Goal: Task Accomplishment & Management: Manage account settings

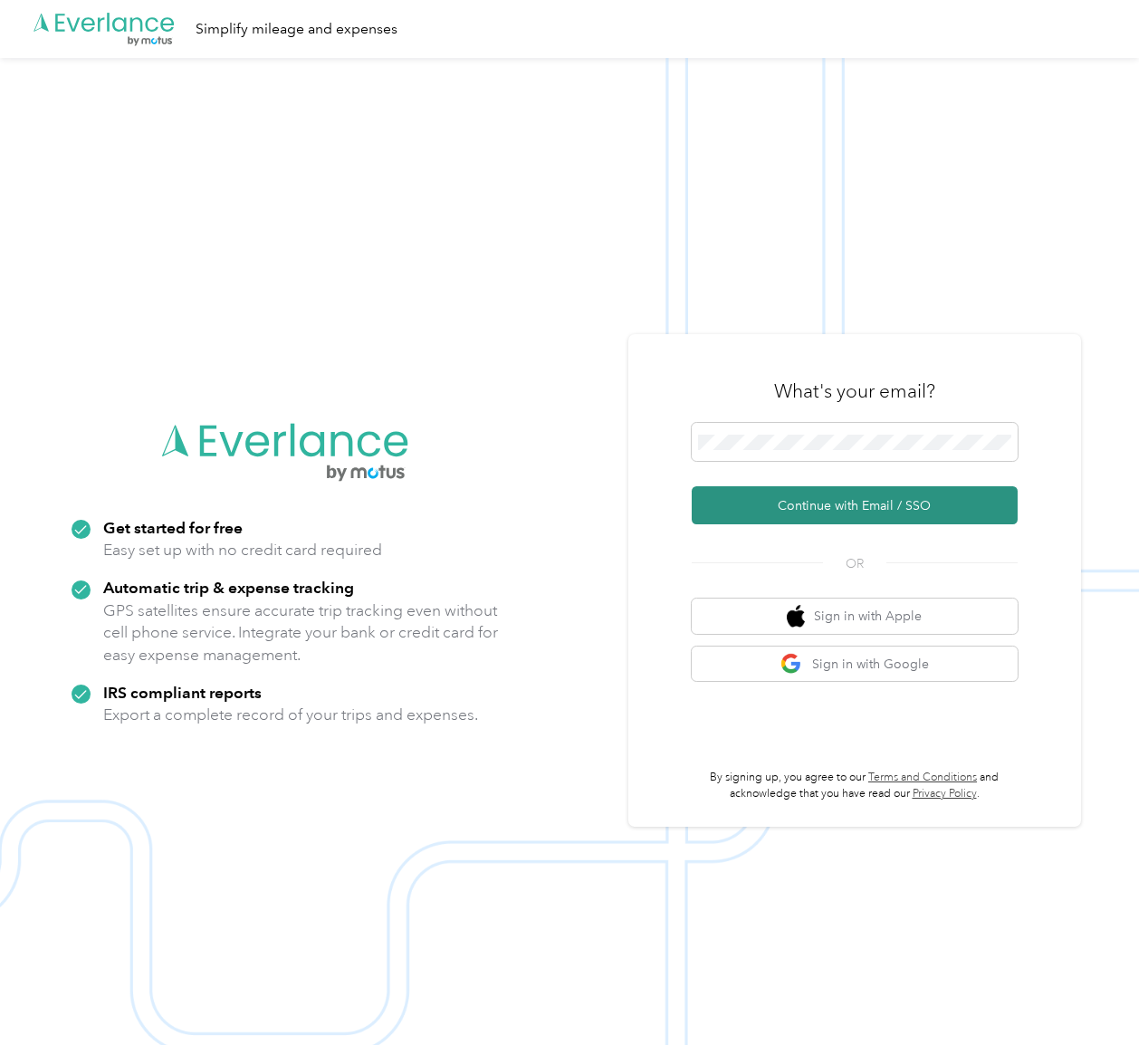
click at [836, 502] on button "Continue with Email / SSO" at bounding box center [854, 505] width 326 height 38
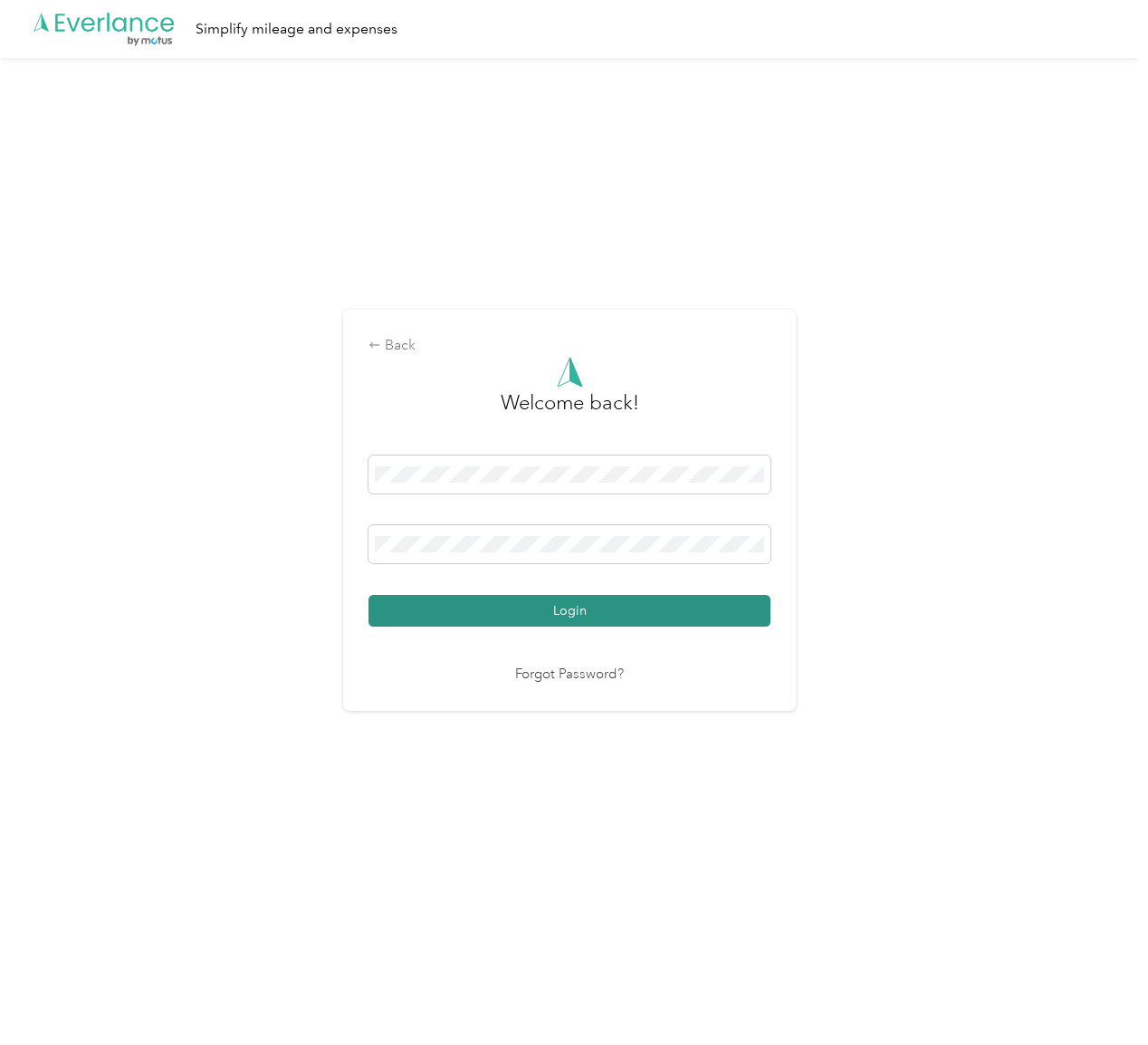
click at [702, 609] on button "Login" at bounding box center [569, 610] width 401 height 31
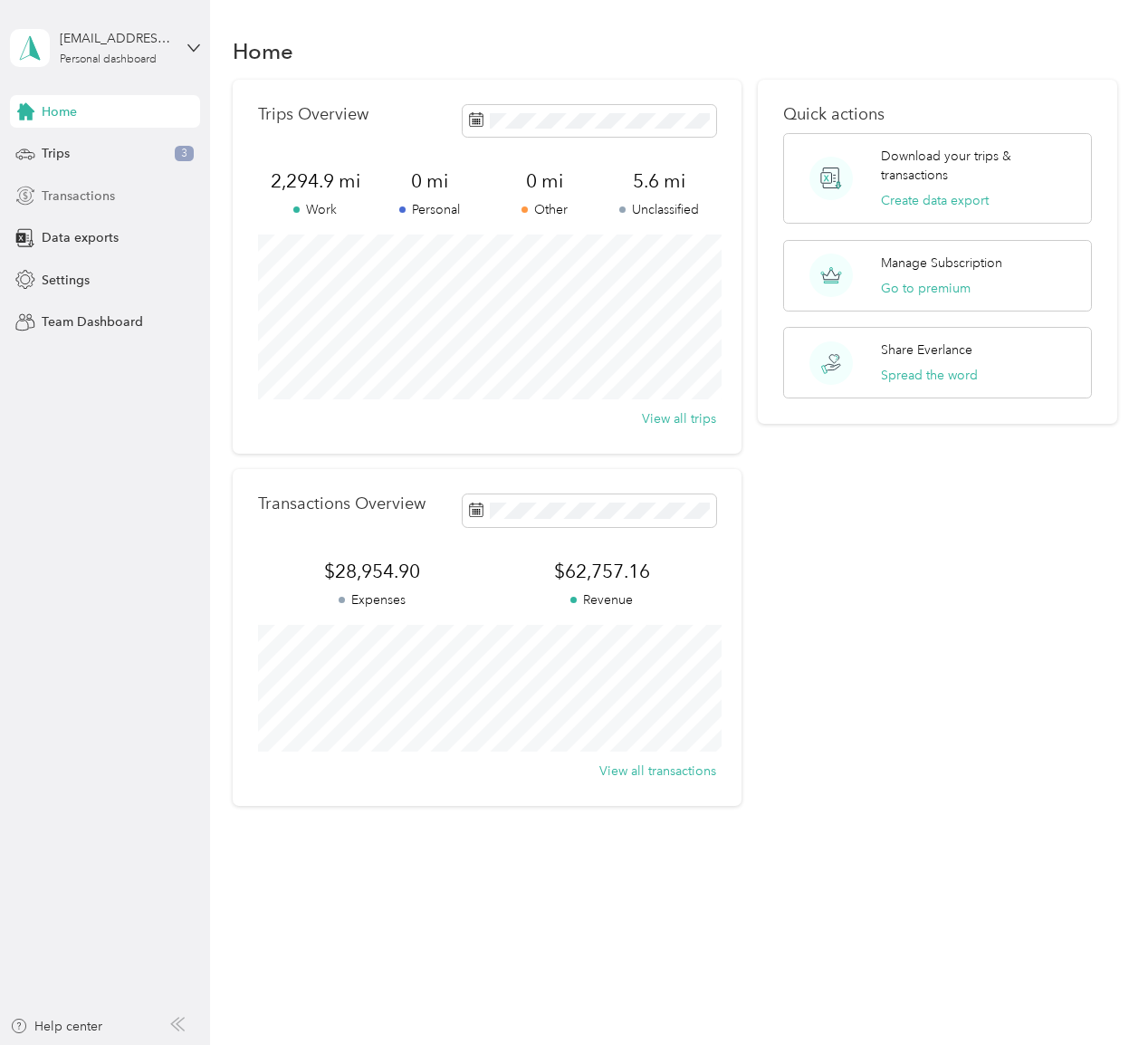
click at [57, 193] on span "Transactions" at bounding box center [78, 196] width 74 height 19
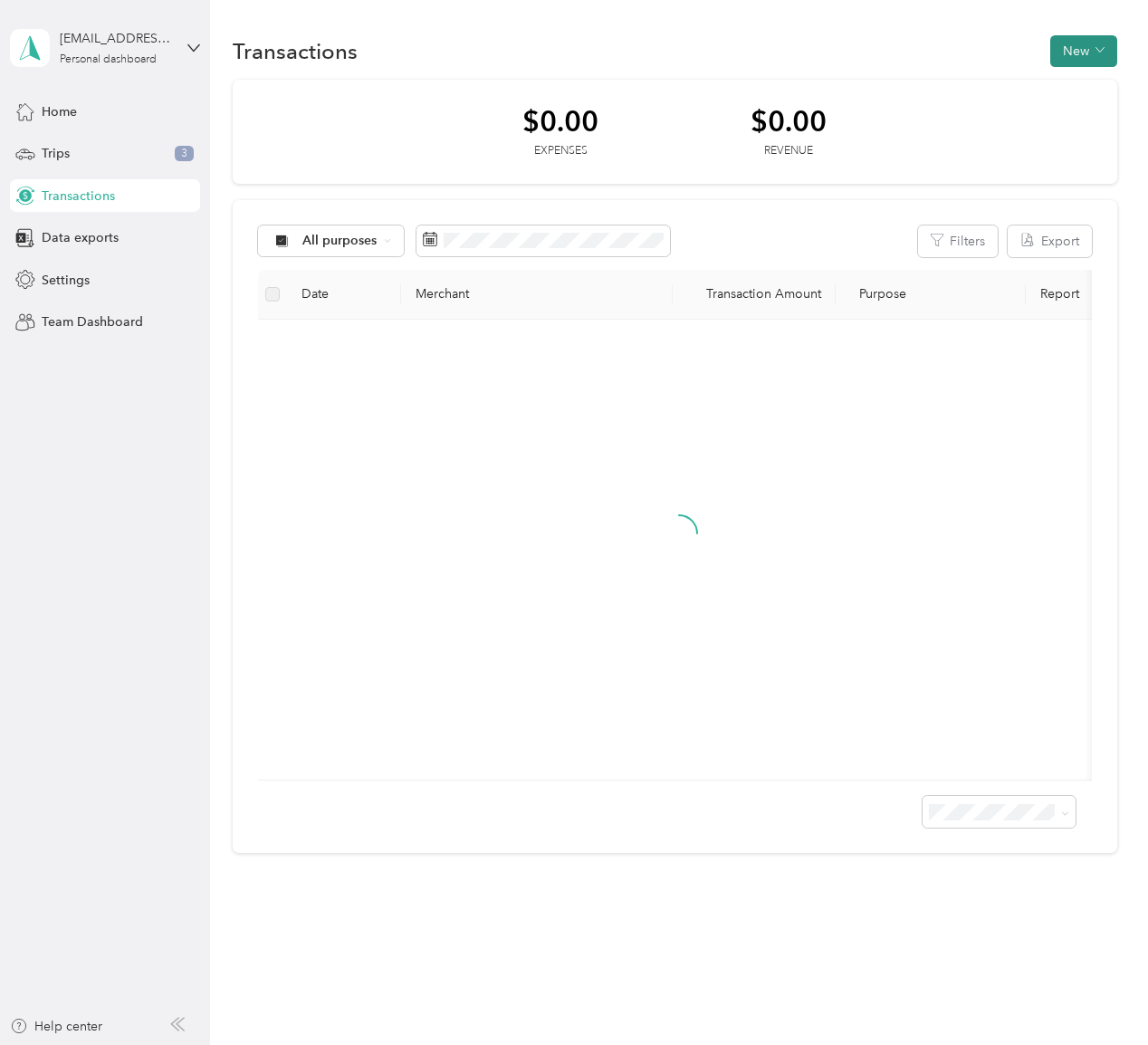
click at [1090, 51] on button "New" at bounding box center [1083, 51] width 67 height 31
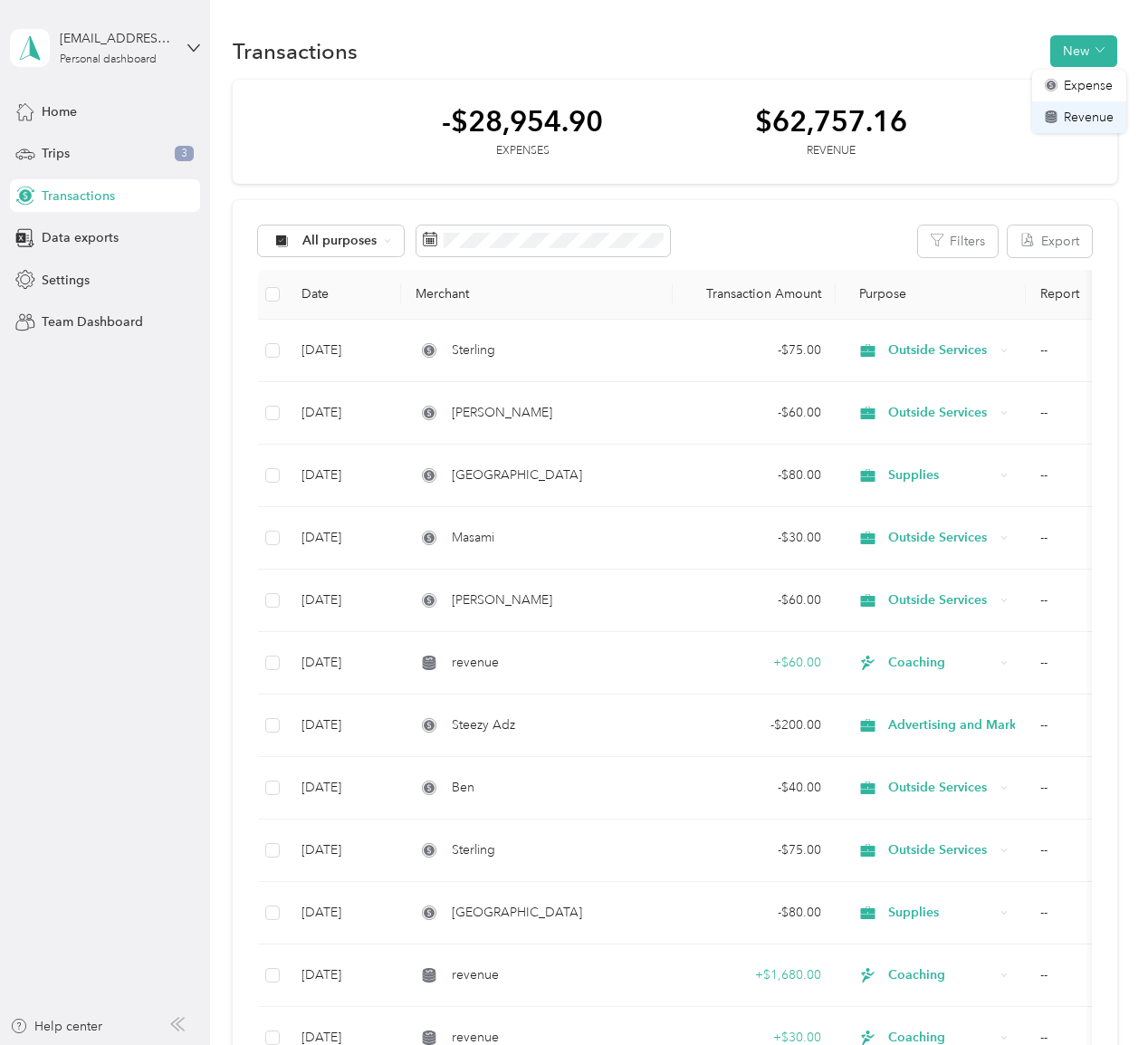
click at [1073, 118] on span "Revenue" at bounding box center [1088, 116] width 50 height 19
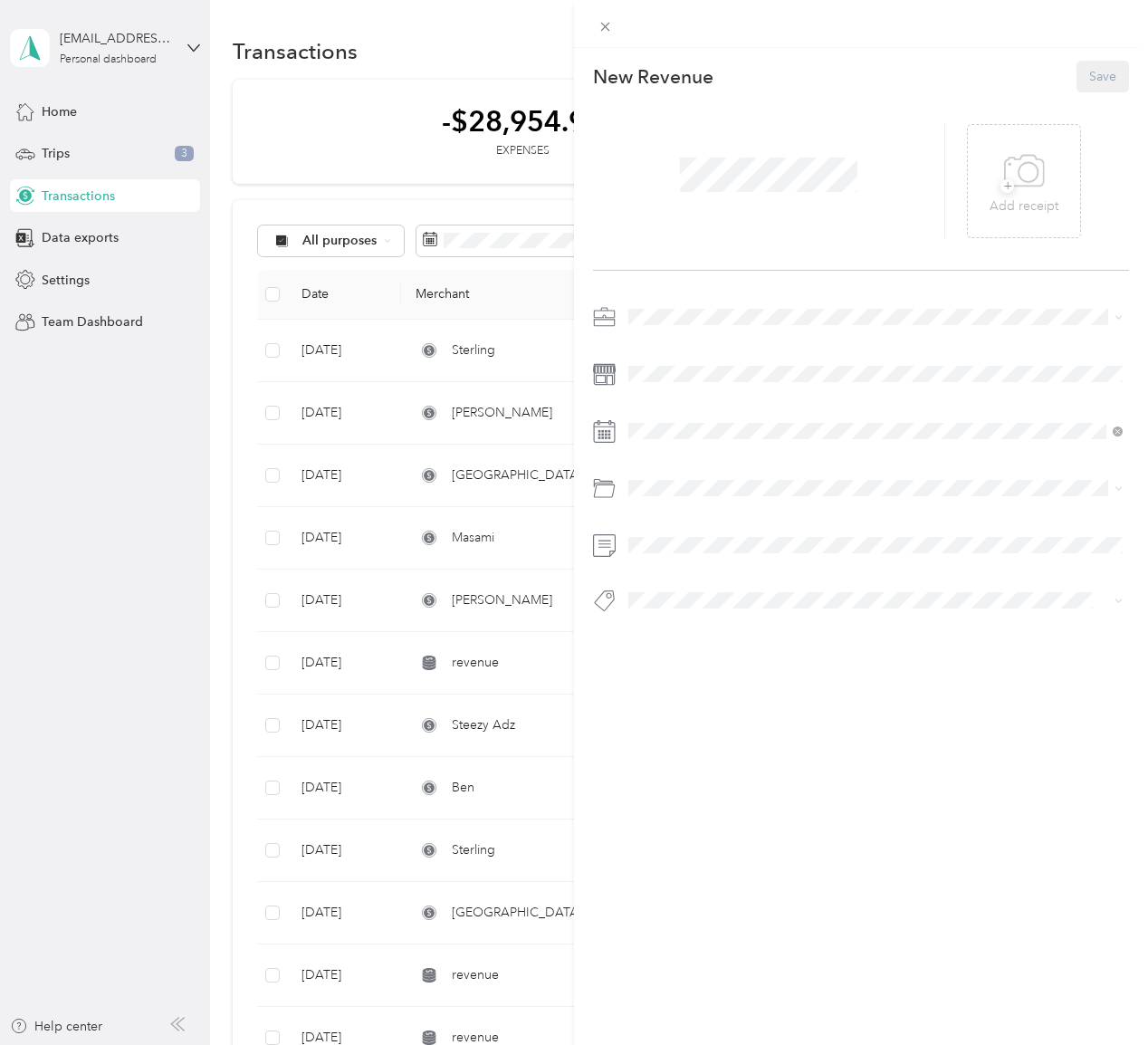
click at [789, 193] on span at bounding box center [767, 175] width 190 height 47
click at [670, 307] on span at bounding box center [875, 316] width 507 height 29
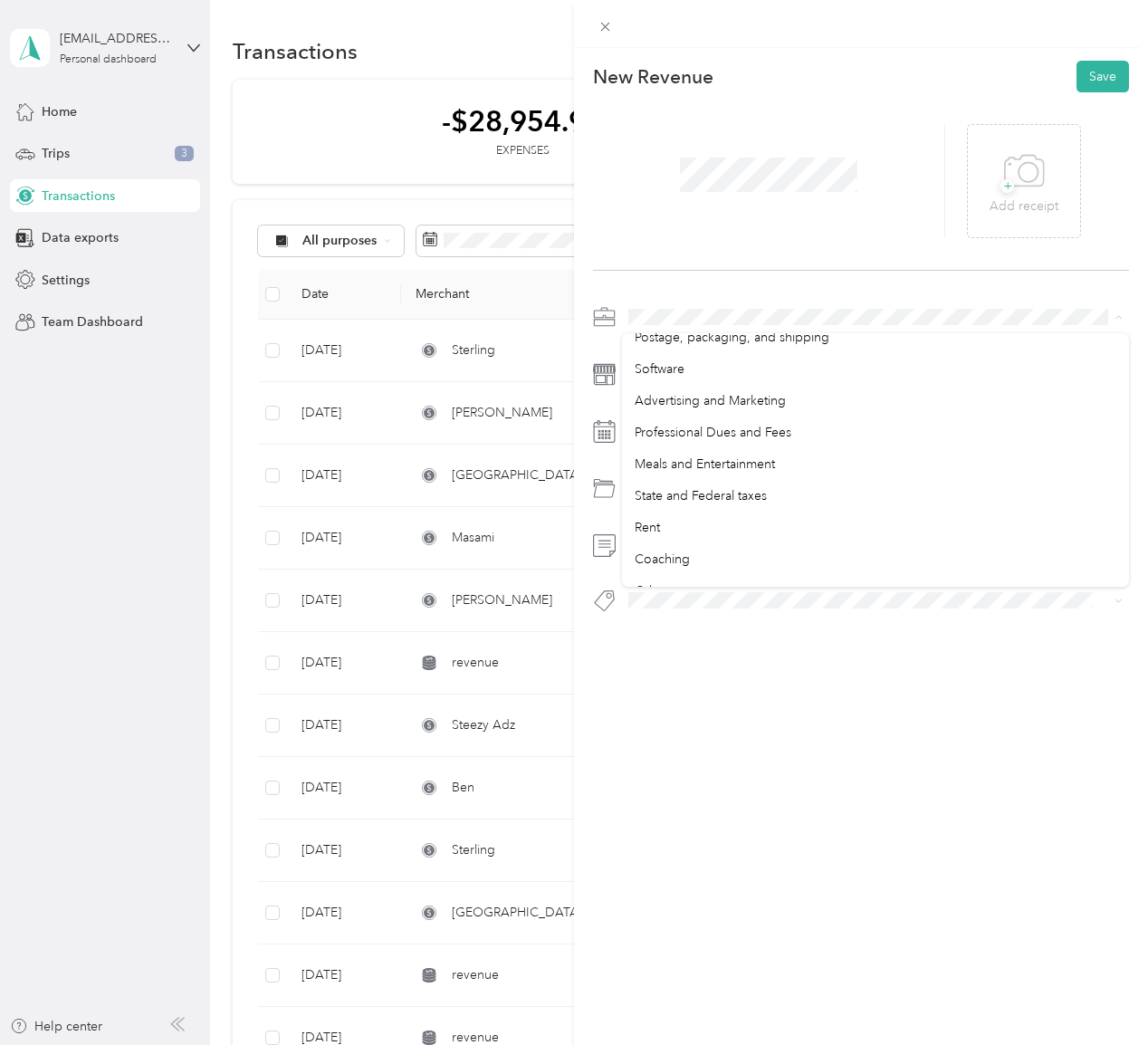
scroll to position [348, 0]
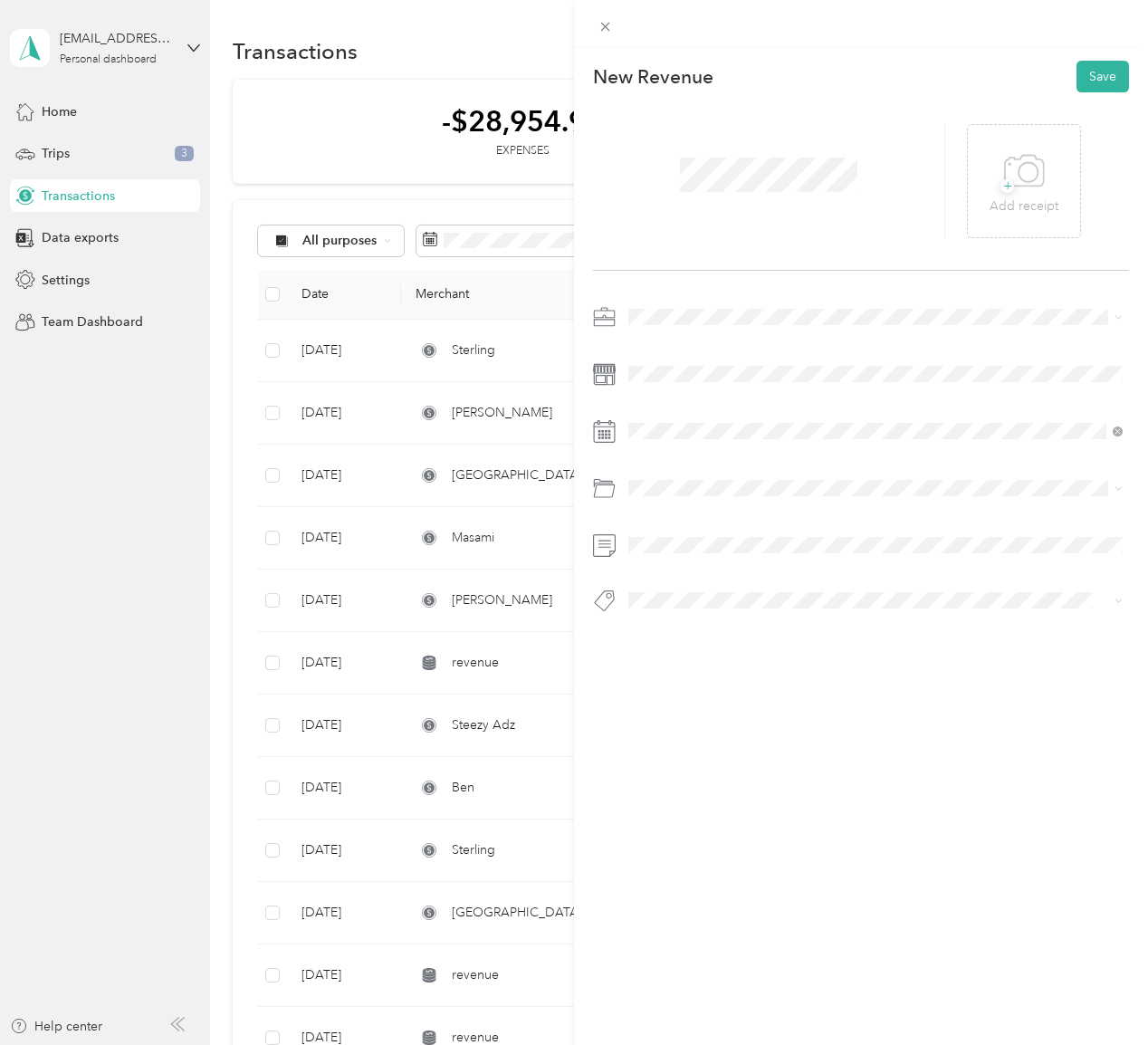
click at [743, 412] on div "Coaching" at bounding box center [875, 410] width 481 height 19
click at [1100, 87] on button "Save" at bounding box center [1102, 77] width 52 height 31
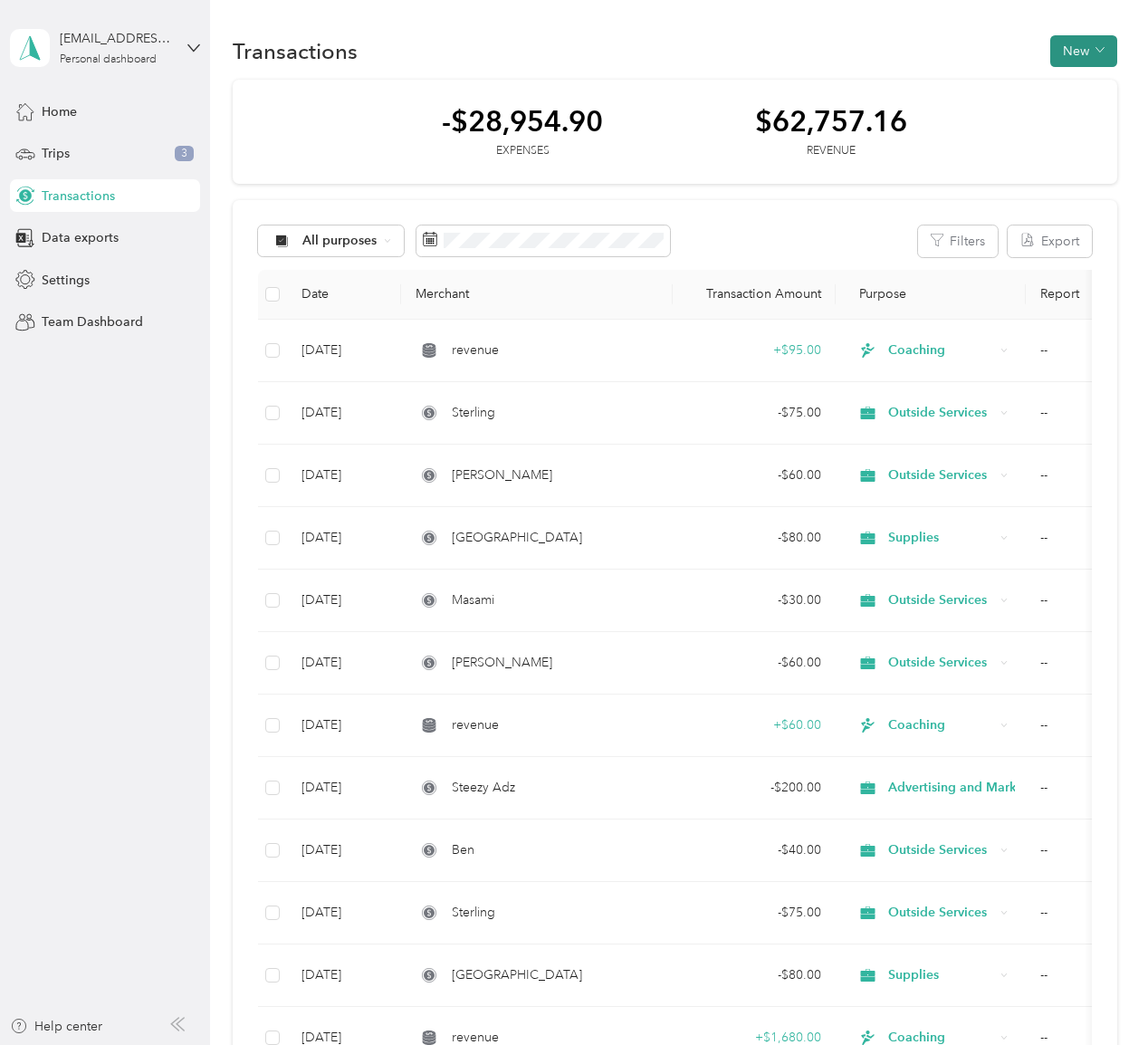
click at [1097, 50] on button "New" at bounding box center [1083, 51] width 67 height 31
click at [1100, 104] on li "Revenue" at bounding box center [1079, 117] width 94 height 31
click at [1083, 117] on span "Revenue" at bounding box center [1088, 116] width 50 height 19
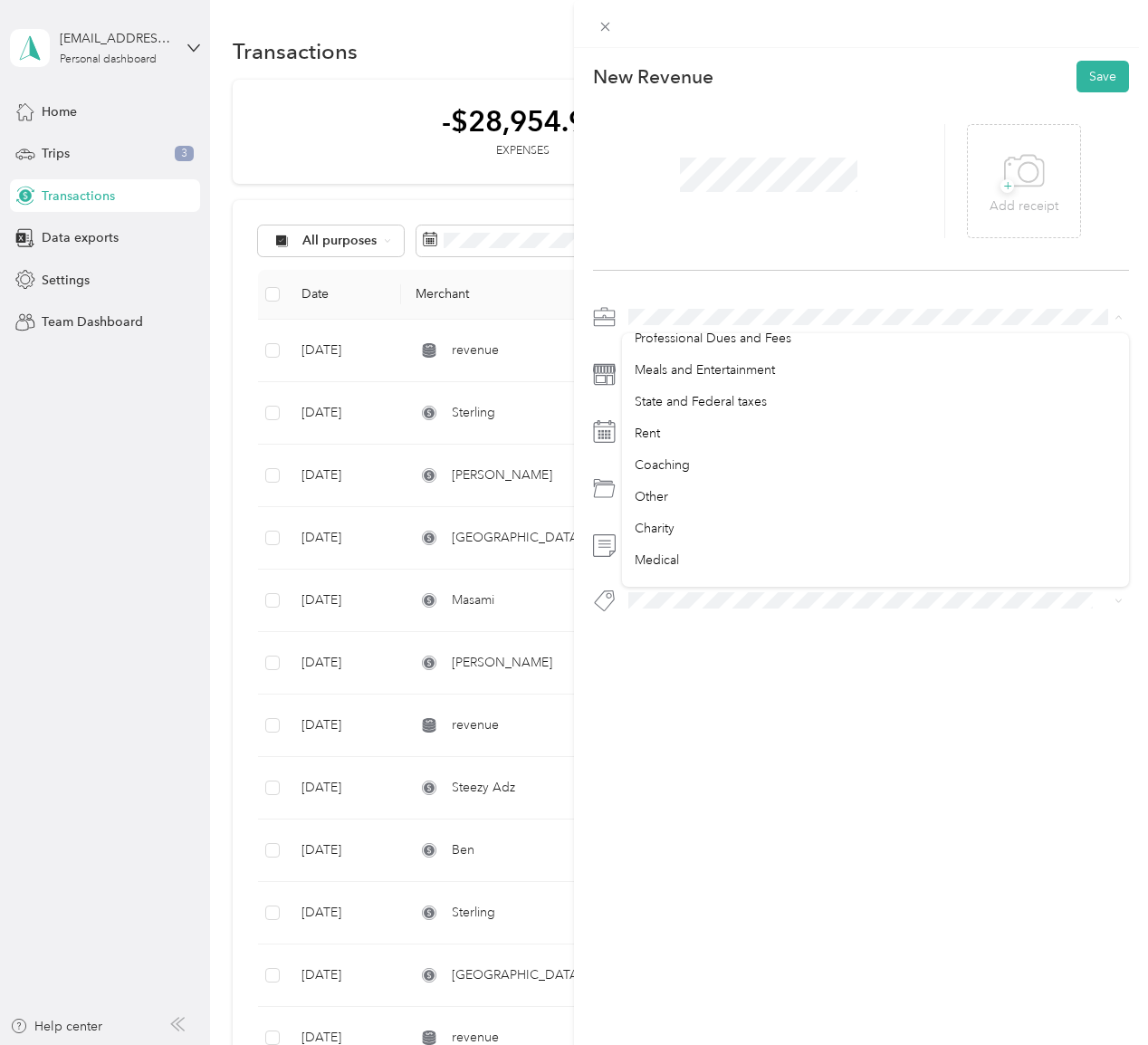
scroll to position [305, 0]
click at [787, 449] on div "Coaching" at bounding box center [875, 456] width 481 height 19
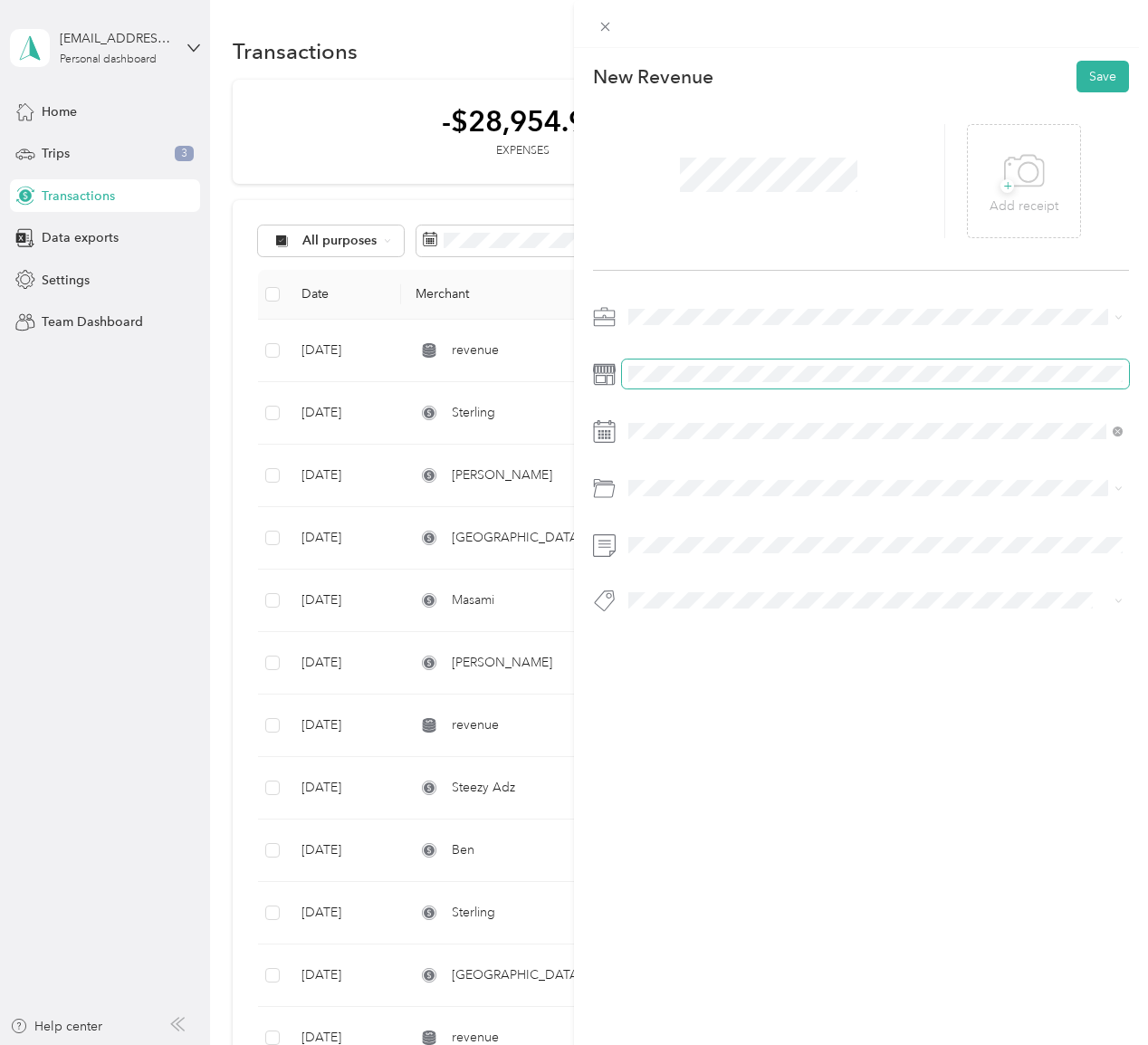
click at [711, 364] on span at bounding box center [875, 373] width 507 height 29
click at [729, 646] on div "Coaching" at bounding box center [875, 655] width 481 height 19
click at [1109, 74] on button "Save" at bounding box center [1102, 77] width 52 height 31
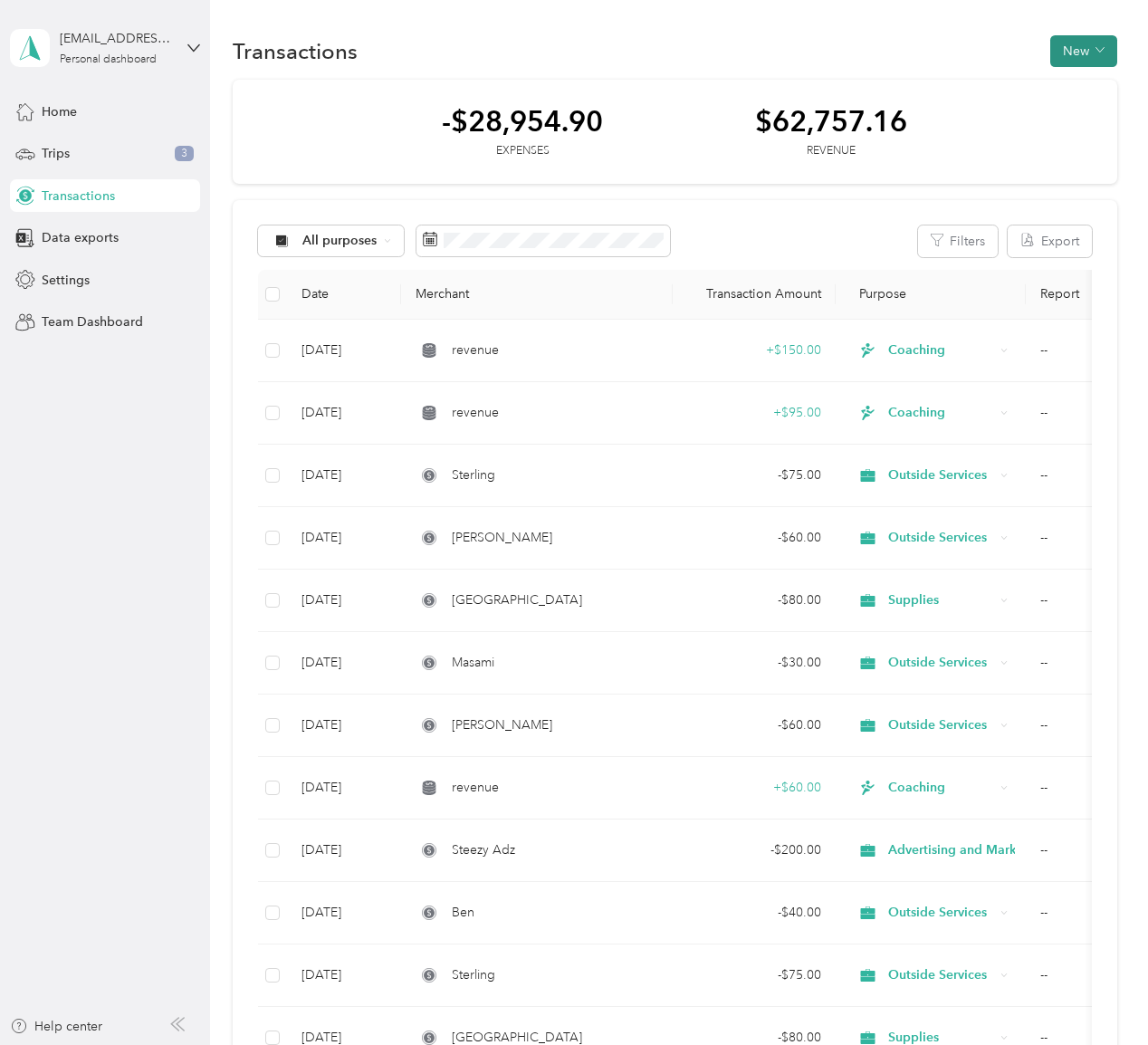
click at [1082, 54] on button "New" at bounding box center [1083, 51] width 67 height 31
click at [1072, 108] on span "Revenue" at bounding box center [1088, 116] width 50 height 19
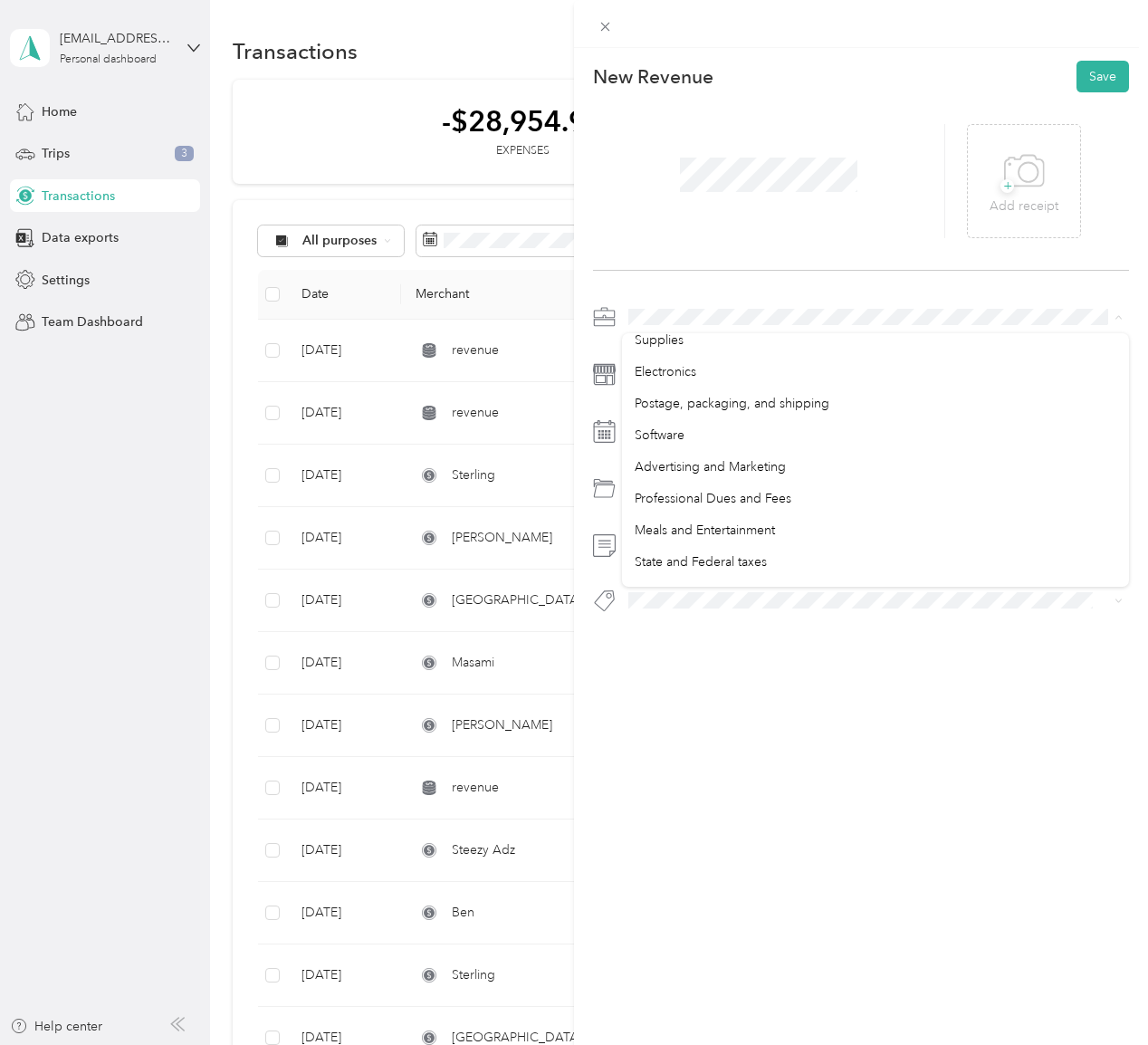
scroll to position [211, 0]
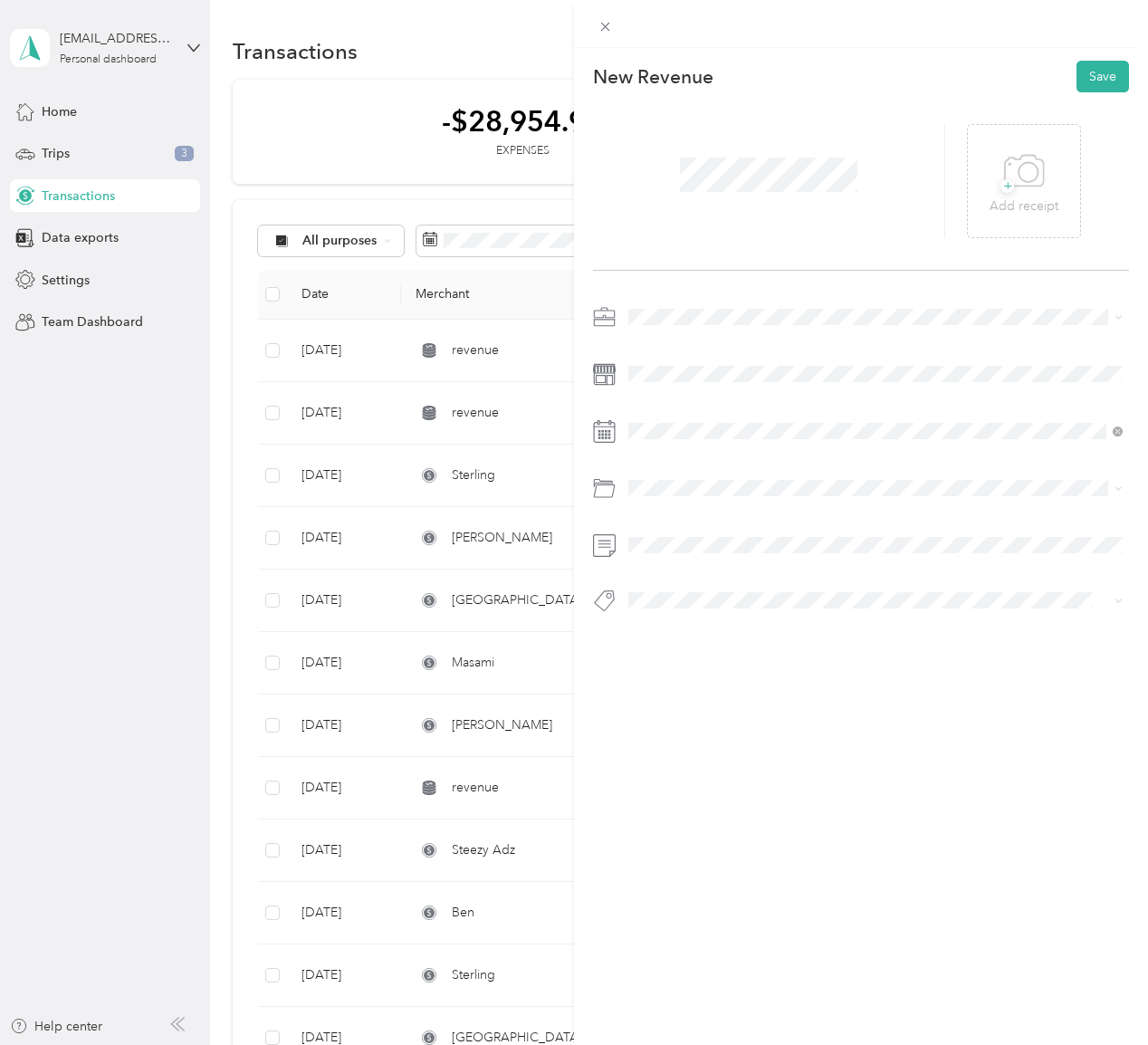
click at [756, 541] on div "Coaching" at bounding box center [875, 546] width 481 height 19
click at [763, 649] on div "Coaching" at bounding box center [875, 655] width 481 height 19
click at [1095, 78] on button "Save" at bounding box center [1102, 77] width 52 height 31
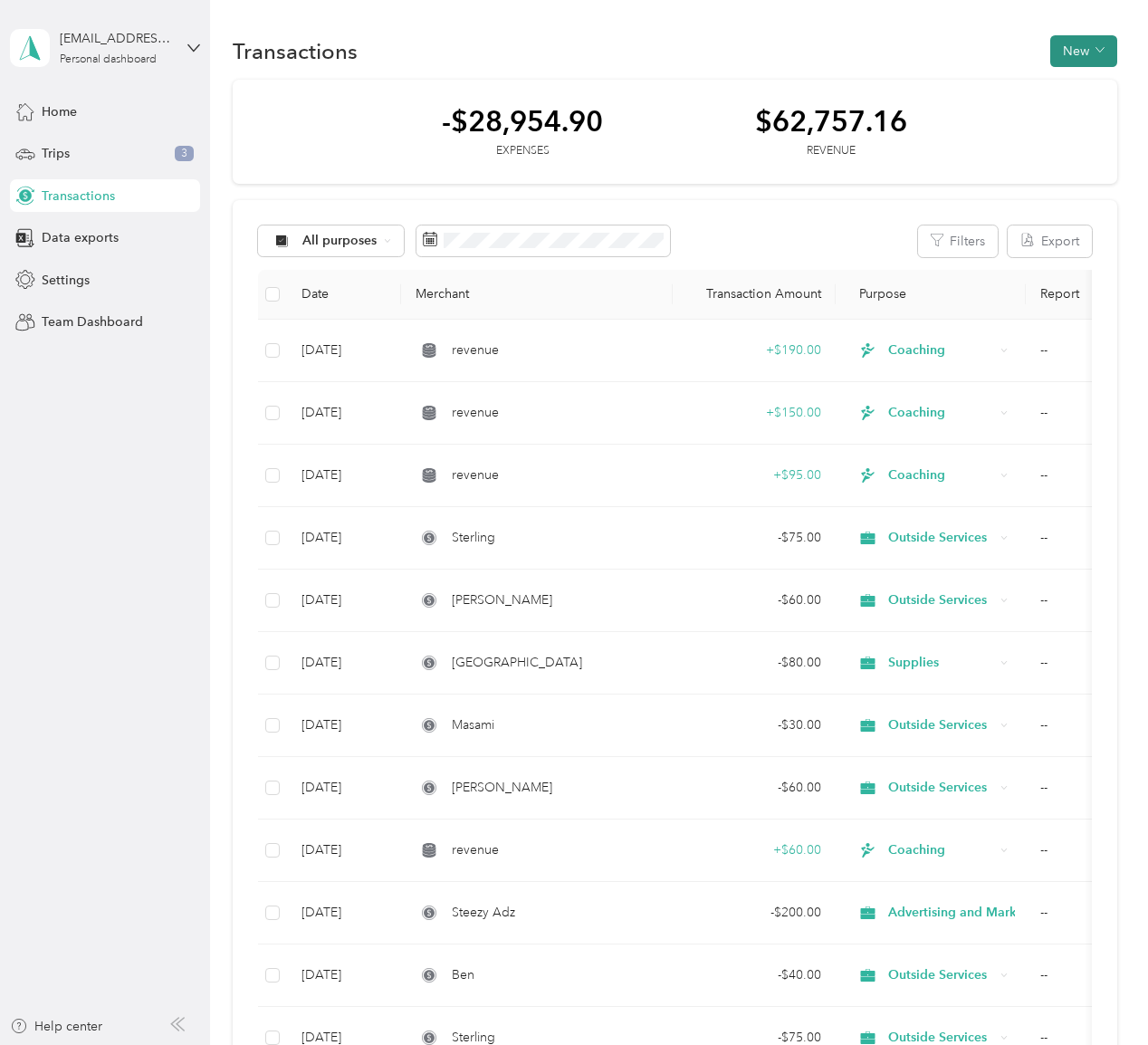
click at [1103, 53] on icon "button" at bounding box center [1099, 49] width 9 height 9
click at [1088, 113] on span "Revenue" at bounding box center [1088, 116] width 50 height 19
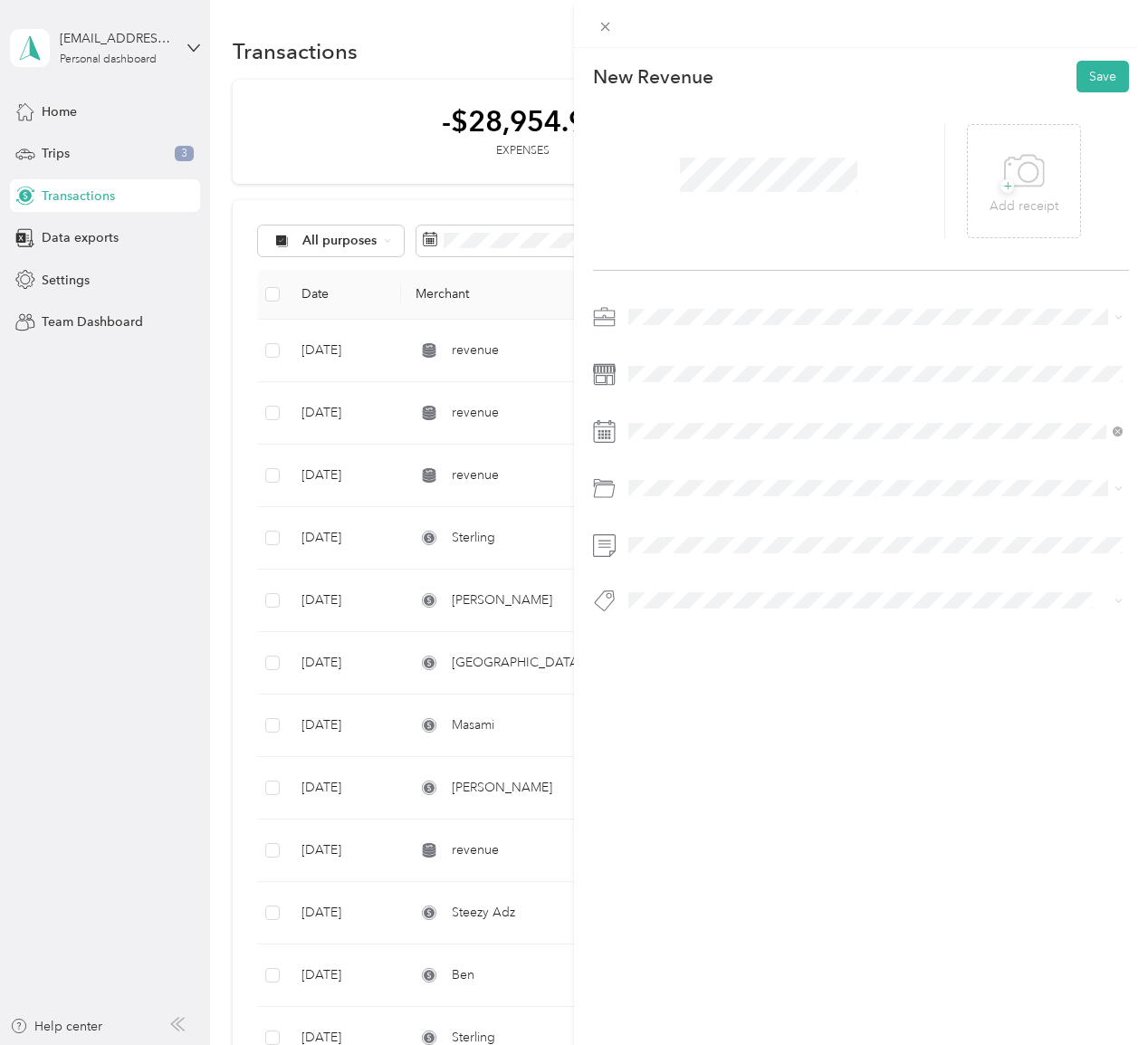
click at [707, 294] on div "New Revenue Save + Add receipt" at bounding box center [860, 368] width 574 height 641
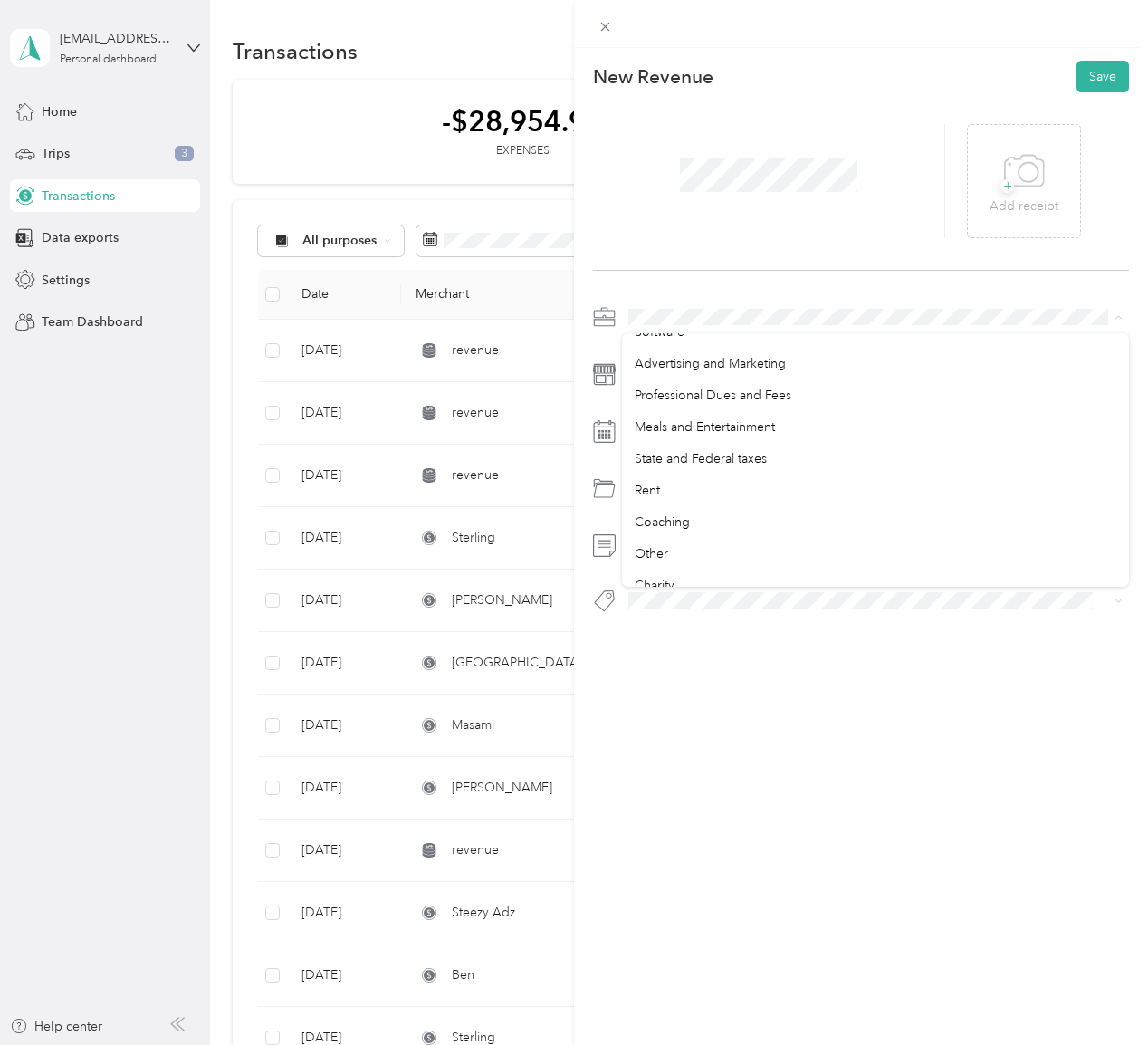
scroll to position [242, 0]
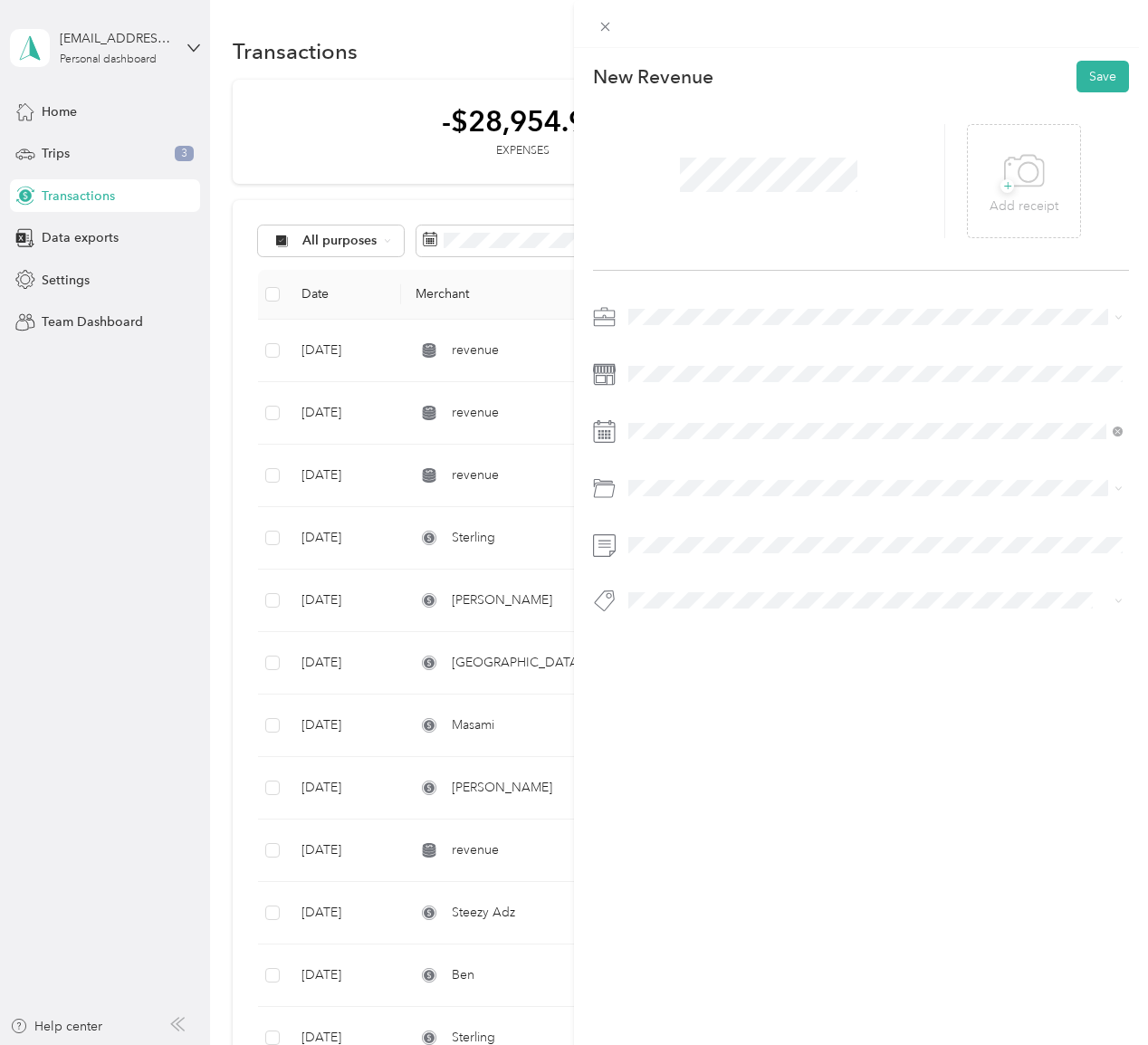
click at [825, 529] on ol "Work Personal Liability insurance Outside Services Supplies Electronics Postage…" at bounding box center [875, 455] width 507 height 254
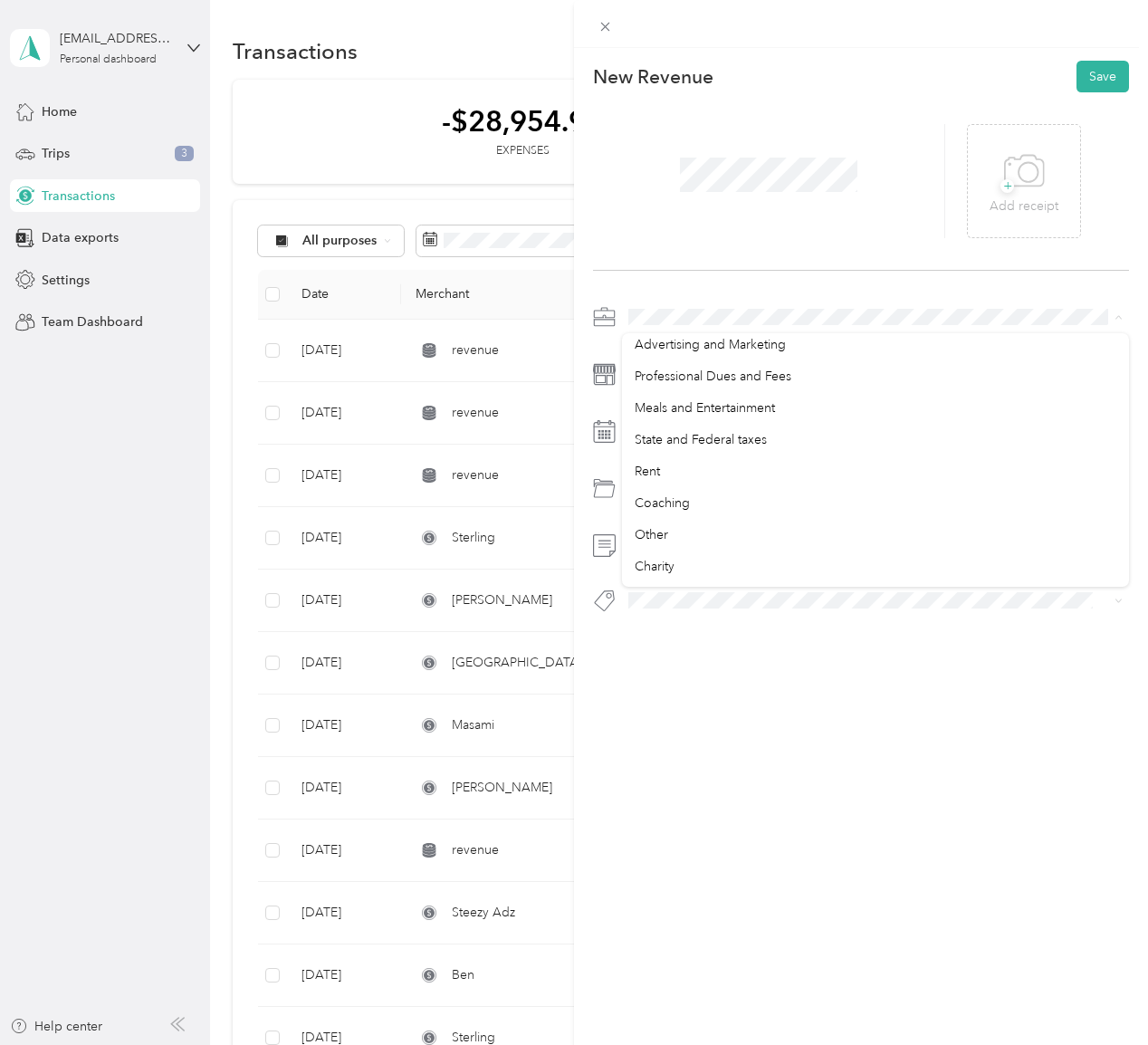
scroll to position [267, 0]
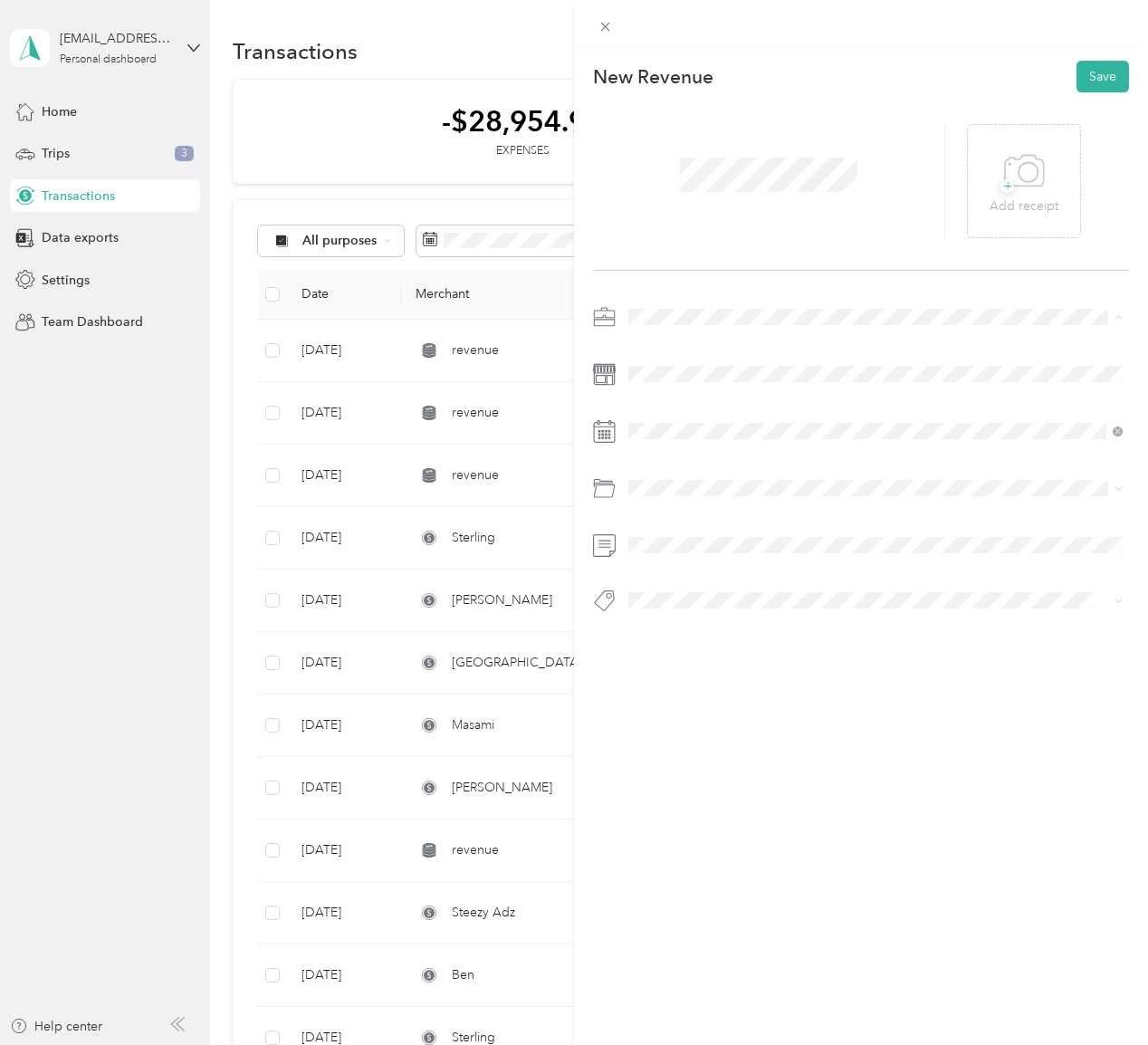
click at [750, 484] on div "Coaching" at bounding box center [875, 493] width 481 height 19
click at [748, 650] on div "Coaching" at bounding box center [875, 655] width 481 height 19
click at [1091, 88] on button "Save" at bounding box center [1102, 77] width 52 height 31
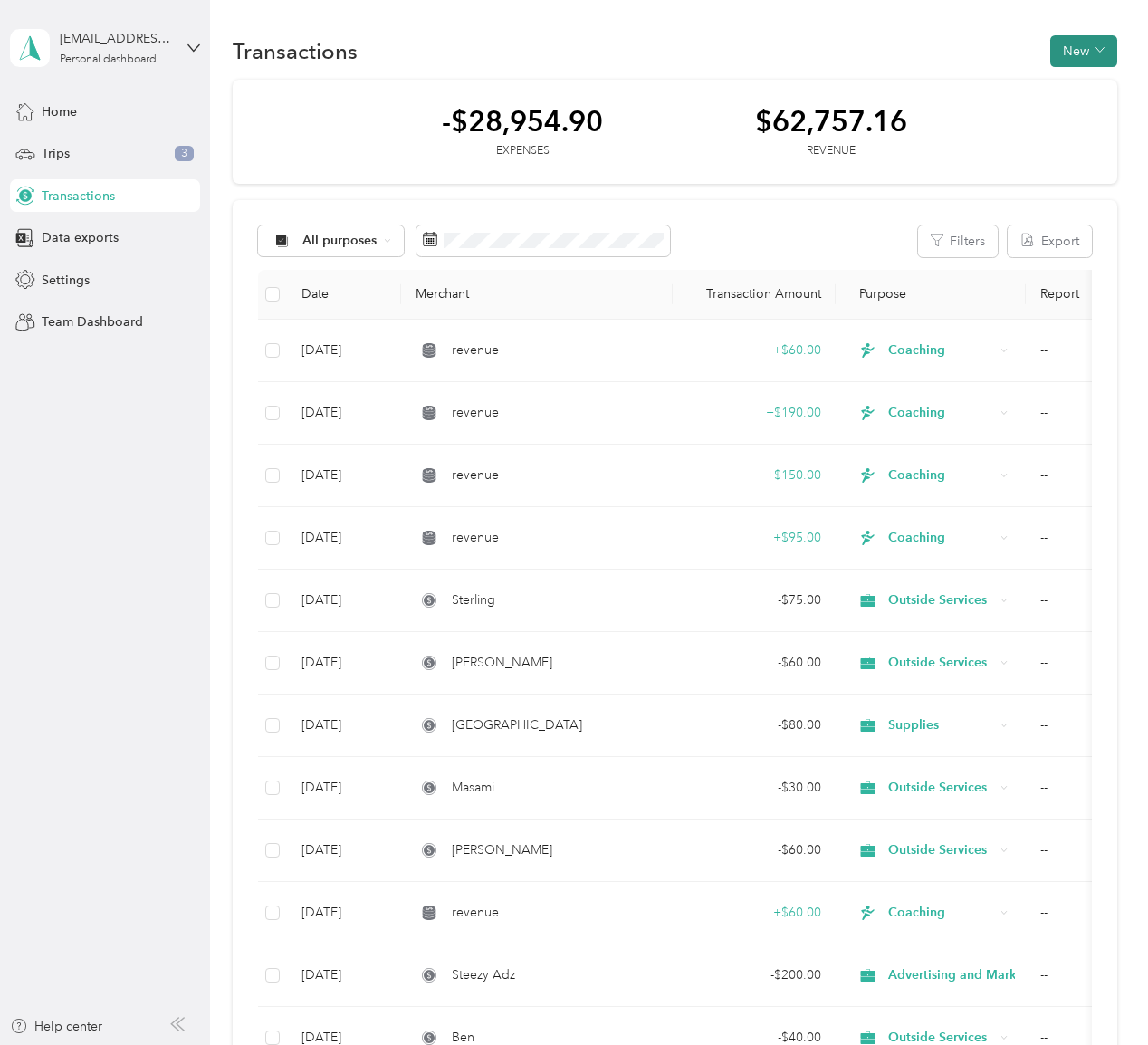
click at [1102, 52] on button "New" at bounding box center [1083, 51] width 67 height 31
click at [1089, 114] on span "Revenue" at bounding box center [1088, 116] width 50 height 19
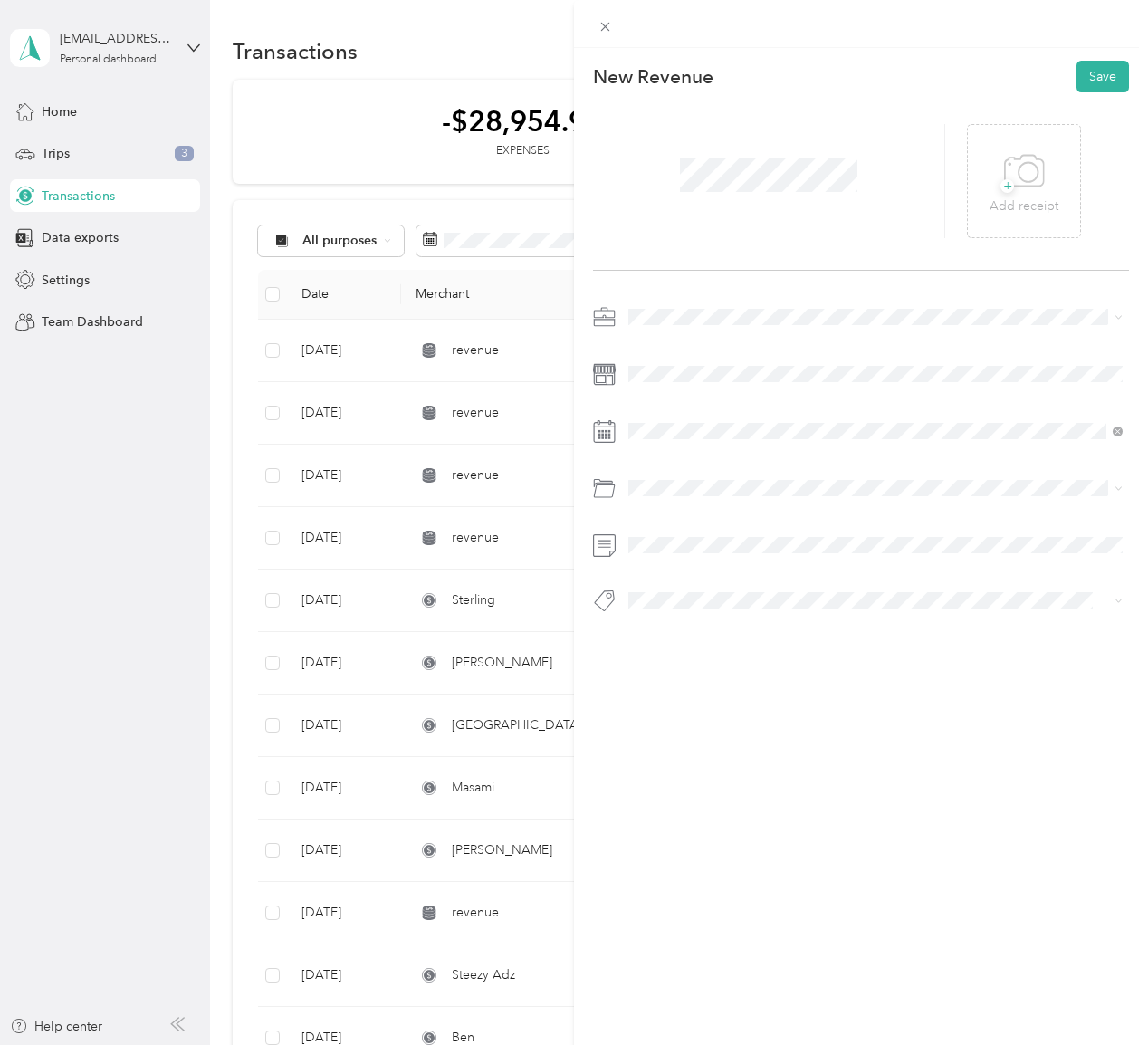
click at [707, 306] on span at bounding box center [875, 316] width 507 height 29
click at [789, 433] on div "Coaching" at bounding box center [875, 436] width 481 height 19
click at [727, 389] on div at bounding box center [861, 463] width 536 height 323
click at [755, 645] on li "Coaching" at bounding box center [875, 655] width 507 height 31
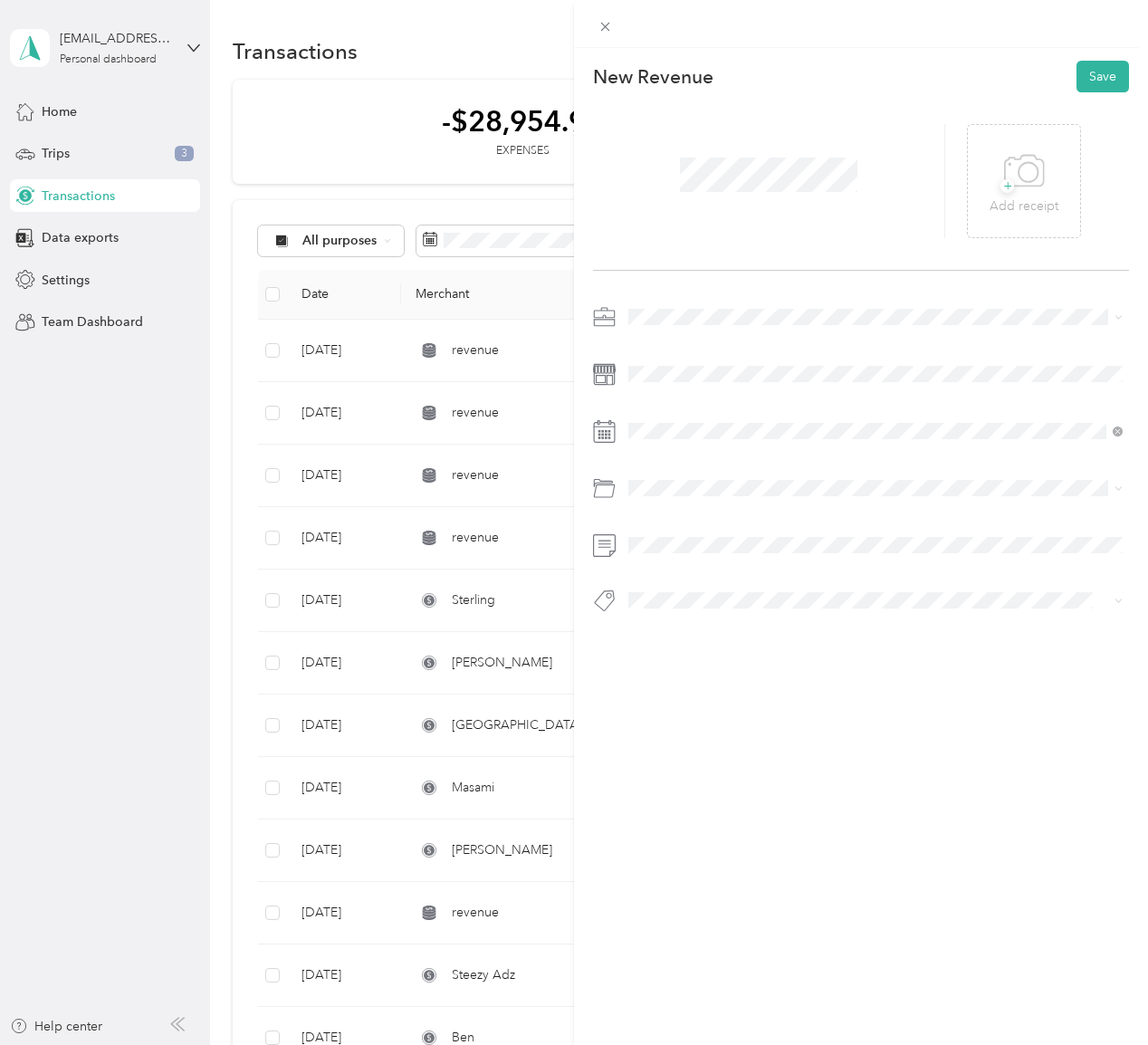
click at [712, 560] on div at bounding box center [861, 463] width 536 height 323
click at [709, 553] on span at bounding box center [875, 544] width 507 height 29
click at [1107, 78] on button "Save" at bounding box center [1102, 77] width 52 height 31
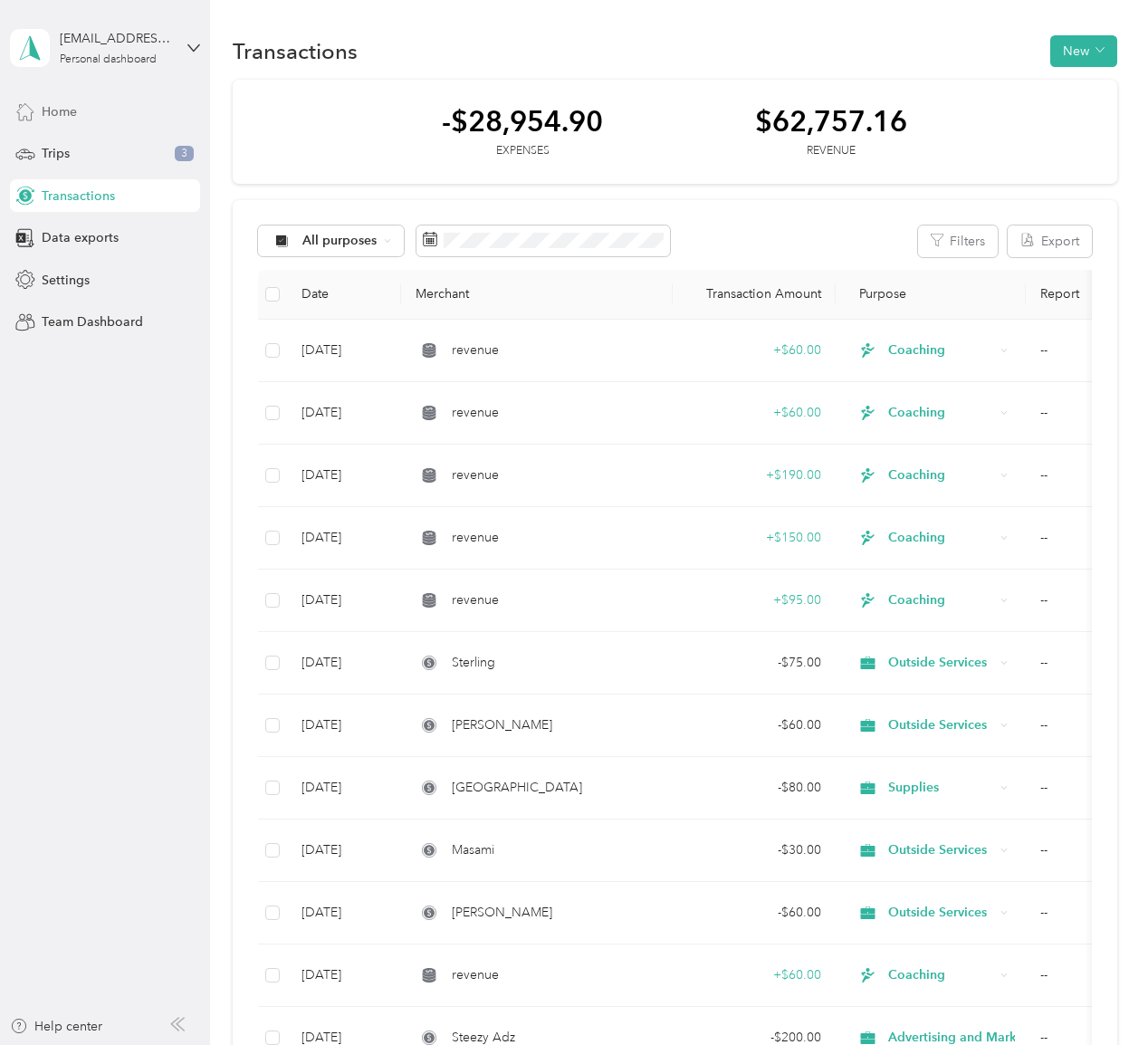
click at [69, 103] on span "Home" at bounding box center [59, 111] width 35 height 19
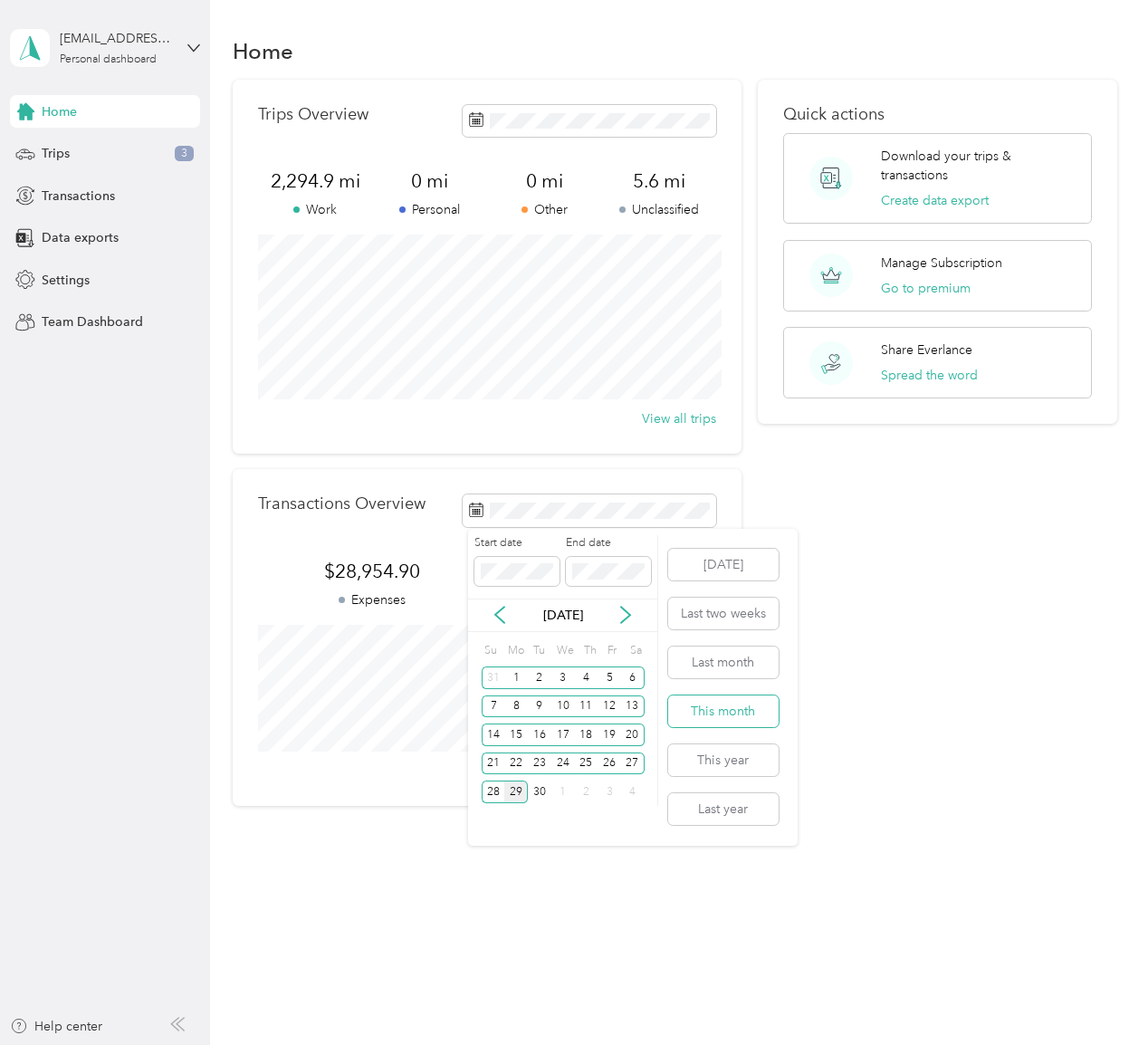
click at [742, 711] on button "This month" at bounding box center [723, 711] width 110 height 31
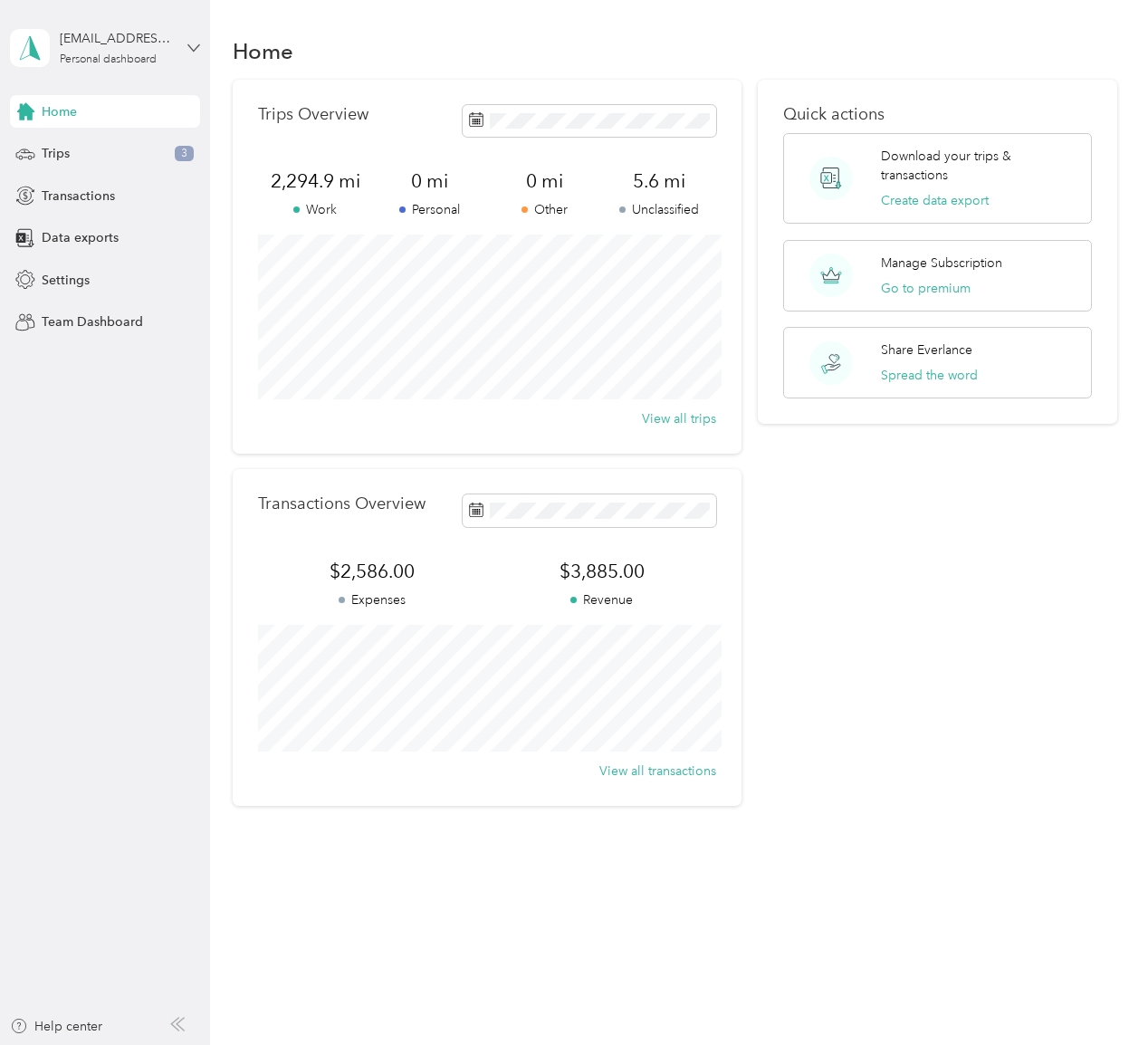
click at [196, 43] on icon at bounding box center [193, 47] width 13 height 13
click at [72, 143] on div "Log out" at bounding box center [61, 146] width 70 height 19
